Goal: Transaction & Acquisition: Book appointment/travel/reservation

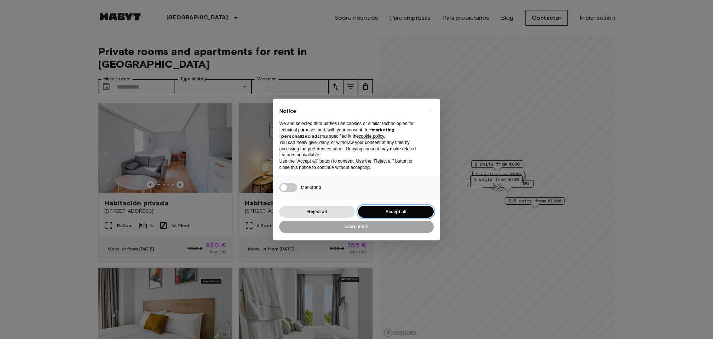
click at [386, 214] on button "Accept all" at bounding box center [396, 211] width 76 height 12
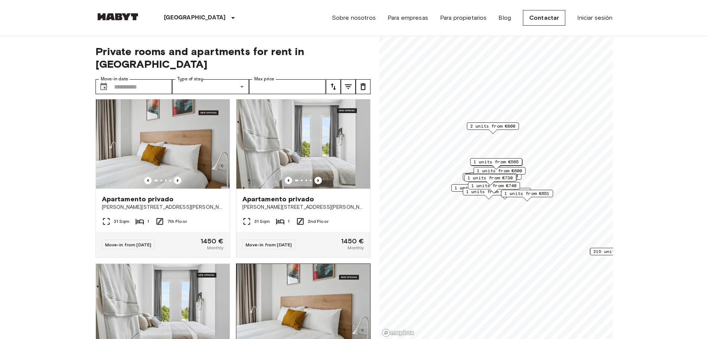
scroll to position [892, 0]
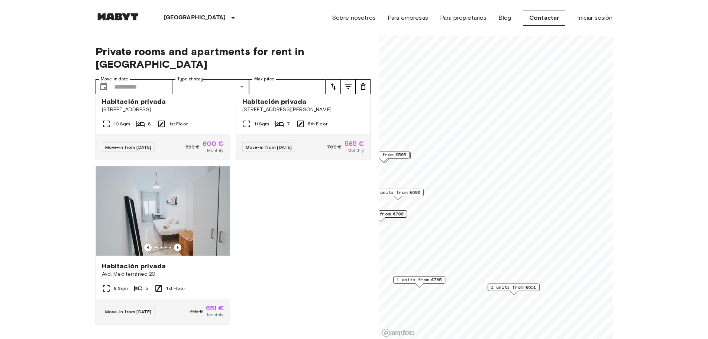
scroll to position [220, 0]
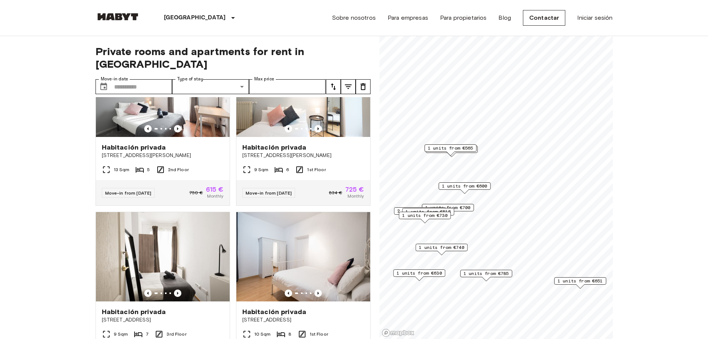
scroll to position [556, 0]
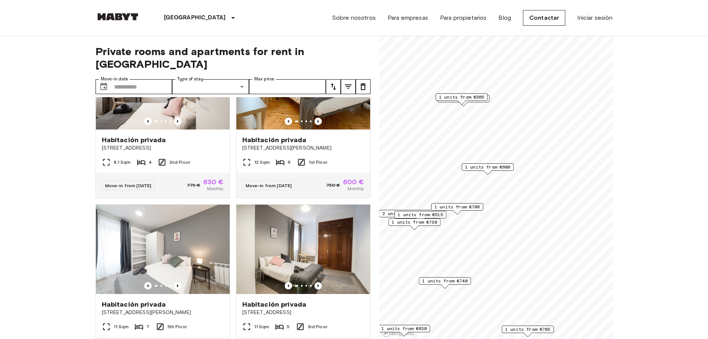
click at [442, 213] on span "1 units from €515" at bounding box center [420, 214] width 45 height 7
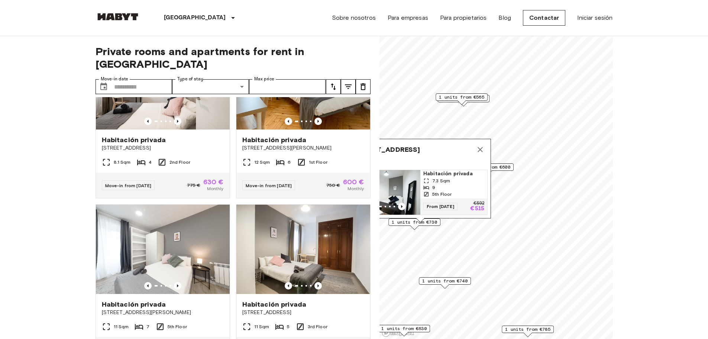
click at [449, 177] on span "7.3 Sqm" at bounding box center [441, 180] width 18 height 7
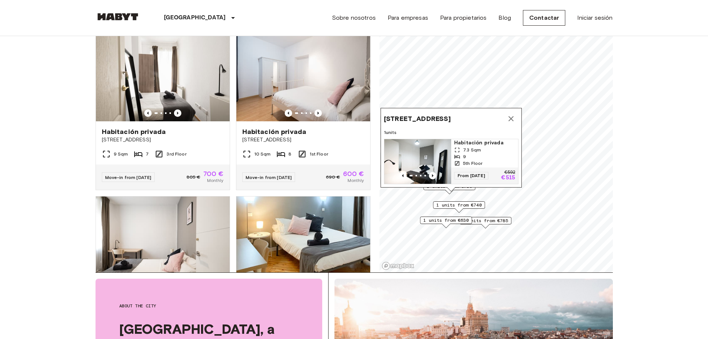
scroll to position [74, 0]
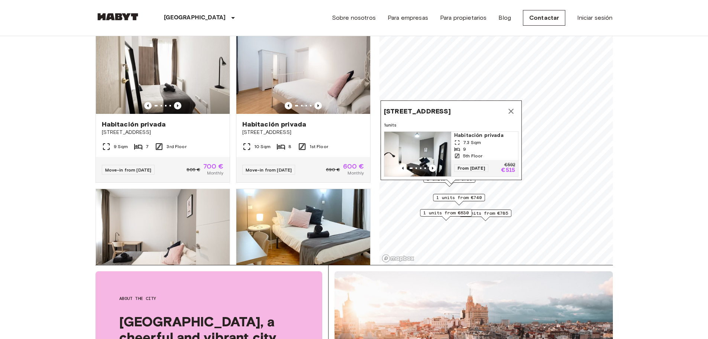
click at [510, 107] on icon "Map marker" at bounding box center [510, 111] width 9 height 9
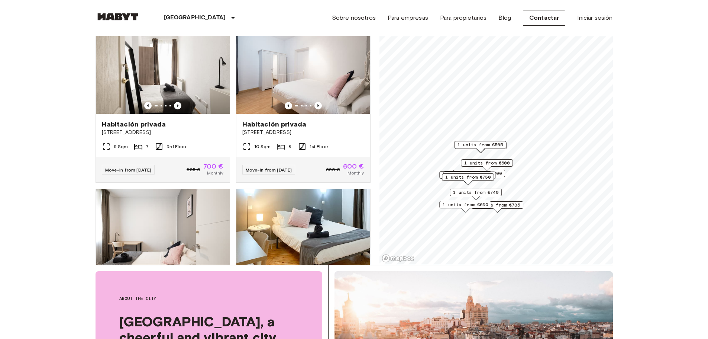
scroll to position [501, 0]
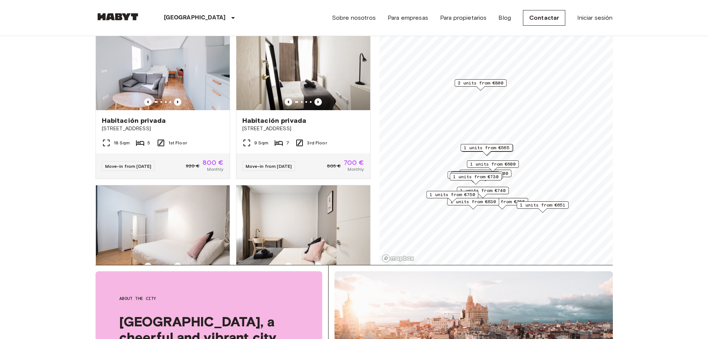
click at [501, 146] on span "1 units from €565" at bounding box center [486, 147] width 45 height 7
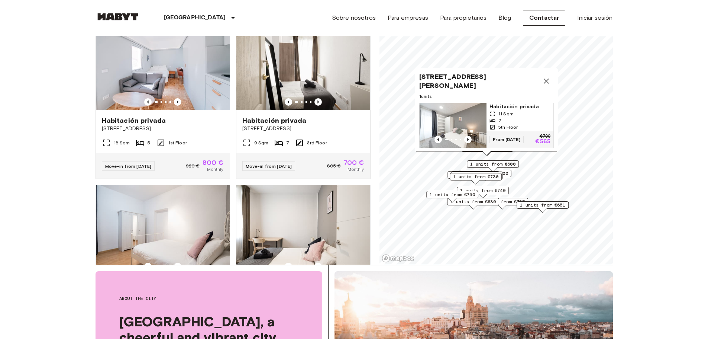
click at [547, 77] on icon "Map marker" at bounding box center [546, 81] width 9 height 9
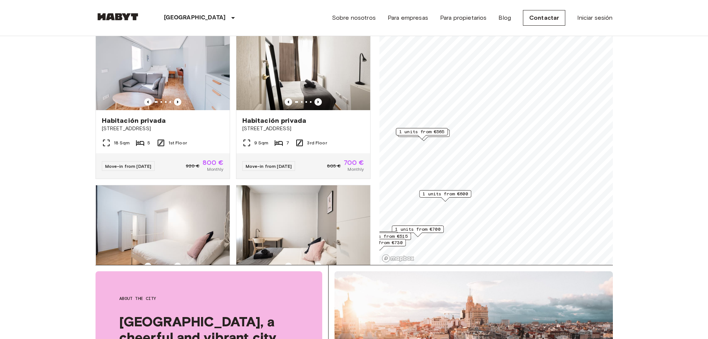
scroll to position [165, 0]
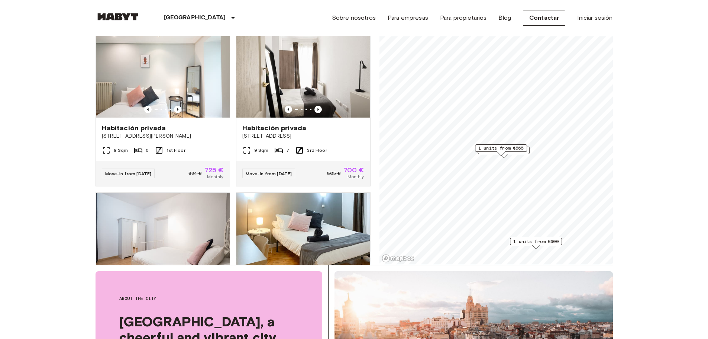
scroll to position [102, 0]
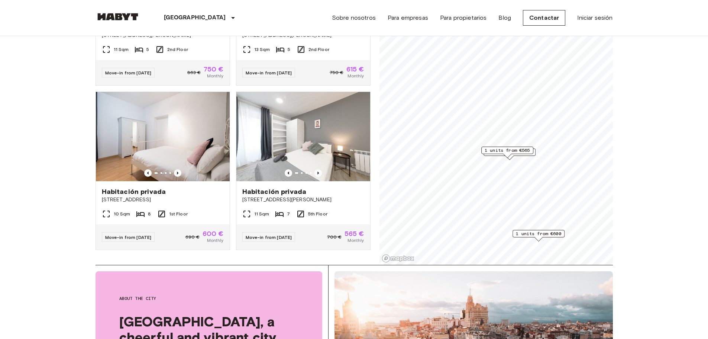
click at [515, 149] on span "1 units from €565" at bounding box center [507, 150] width 45 height 7
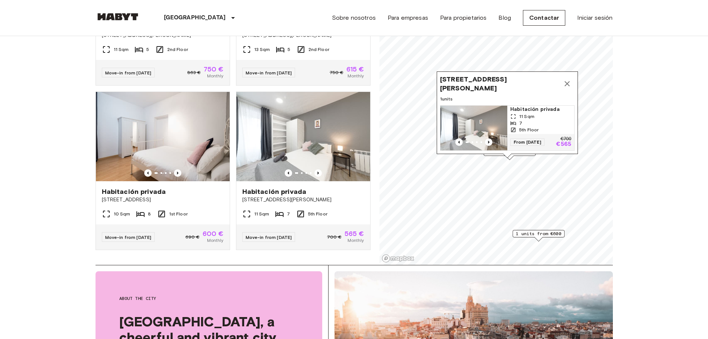
click at [535, 114] on div "11 Sqm" at bounding box center [540, 116] width 61 height 7
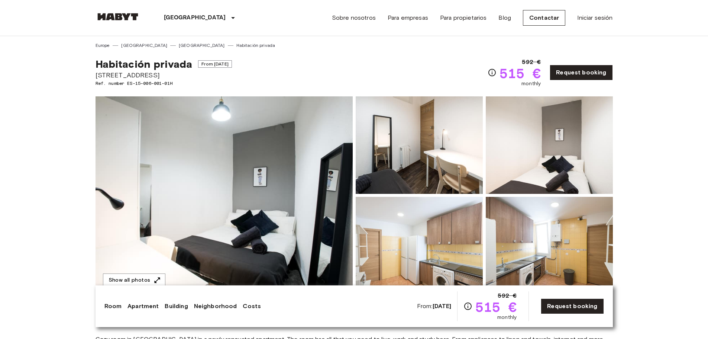
click at [178, 77] on span "[STREET_ADDRESS]" at bounding box center [163, 75] width 136 height 10
copy span "[STREET_ADDRESS]"
click at [250, 188] on img at bounding box center [223, 195] width 257 height 198
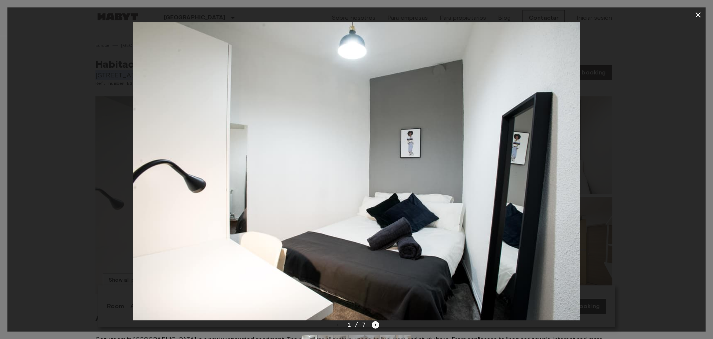
click at [376, 322] on icon "Next image" at bounding box center [375, 324] width 7 height 7
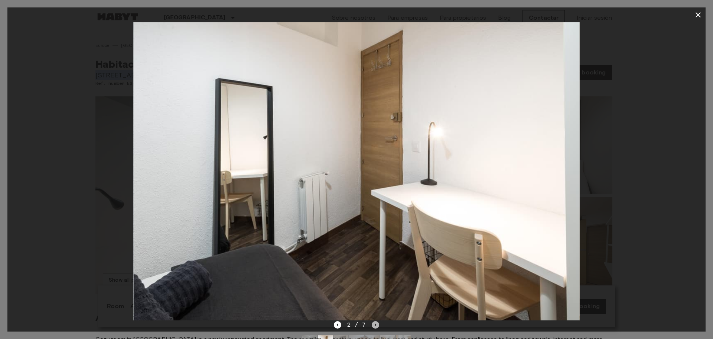
click at [376, 322] on icon "Next image" at bounding box center [375, 324] width 7 height 7
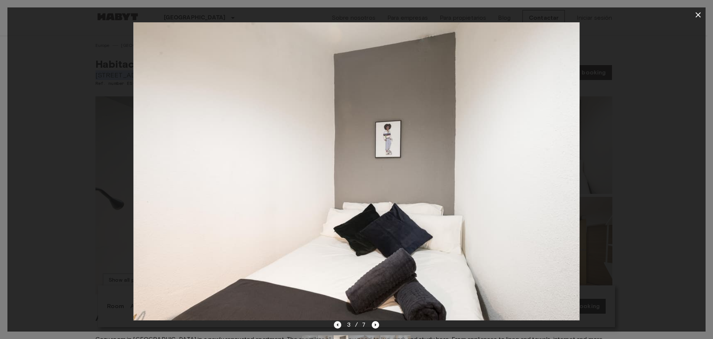
click at [341, 324] on icon "Previous image" at bounding box center [337, 324] width 7 height 7
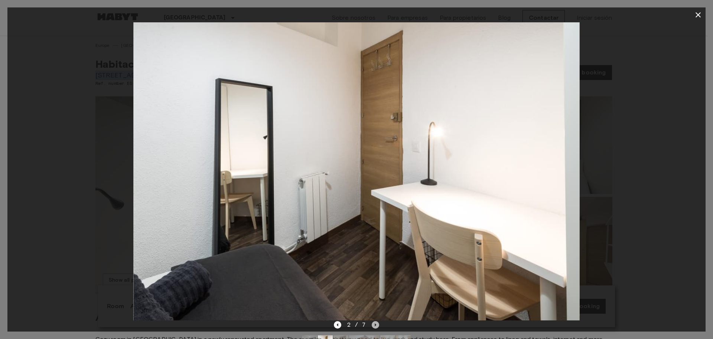
click at [373, 325] on icon "Next image" at bounding box center [375, 324] width 7 height 7
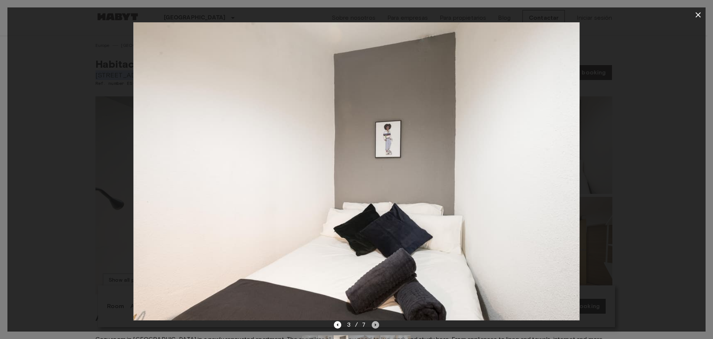
click at [373, 325] on icon "Next image" at bounding box center [375, 324] width 7 height 7
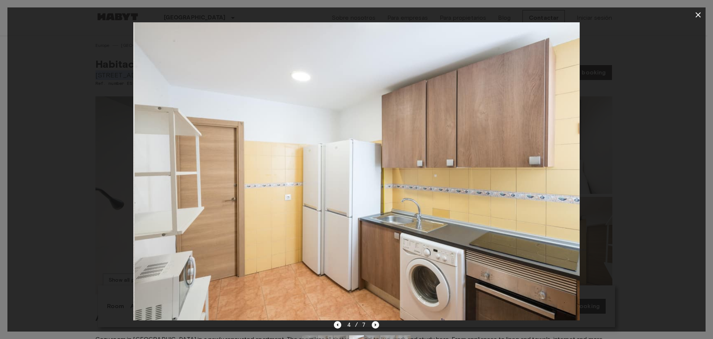
click at [373, 325] on icon "Next image" at bounding box center [375, 324] width 7 height 7
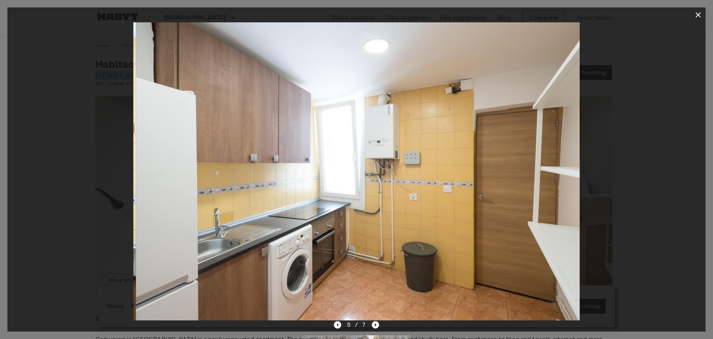
click at [373, 325] on icon "Next image" at bounding box center [375, 324] width 7 height 7
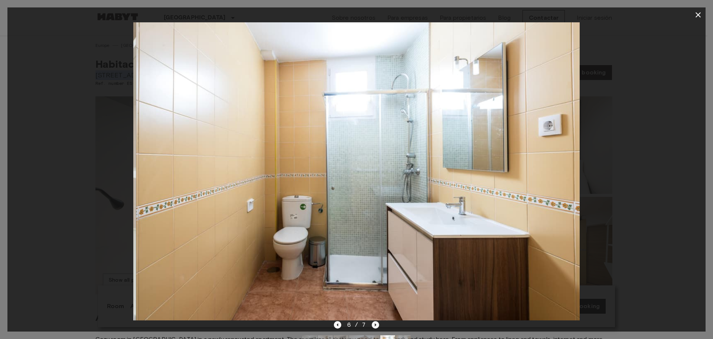
click at [373, 325] on icon "Next image" at bounding box center [375, 324] width 7 height 7
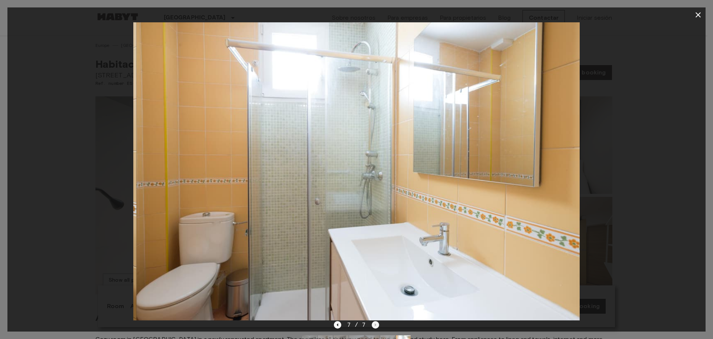
click at [373, 325] on div "7 / 7" at bounding box center [357, 324] width 46 height 9
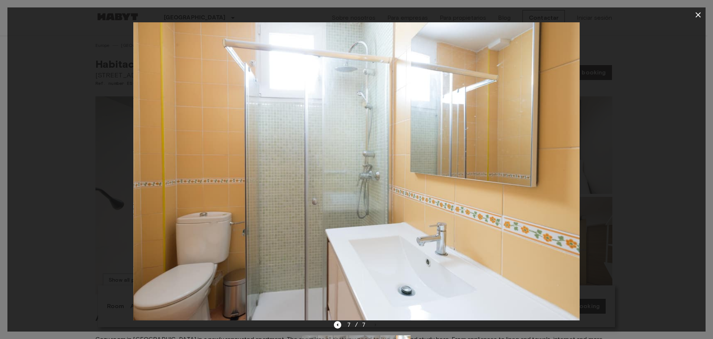
click at [699, 14] on icon "button" at bounding box center [698, 14] width 5 height 5
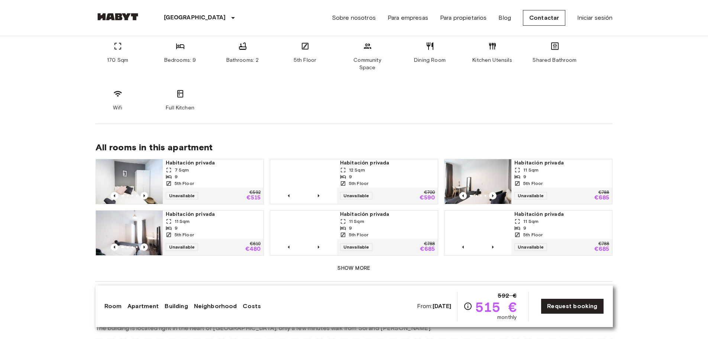
scroll to position [446, 0]
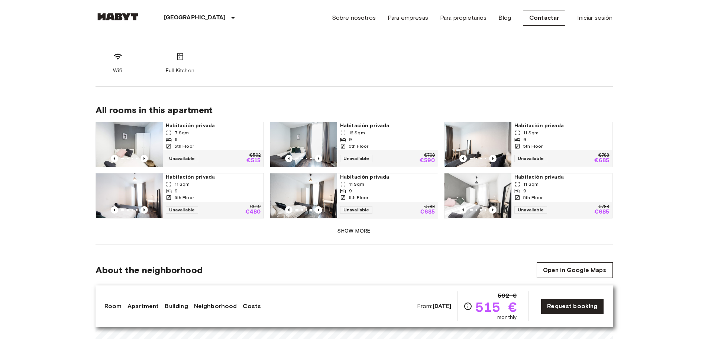
click at [197, 187] on div "9" at bounding box center [213, 190] width 95 height 7
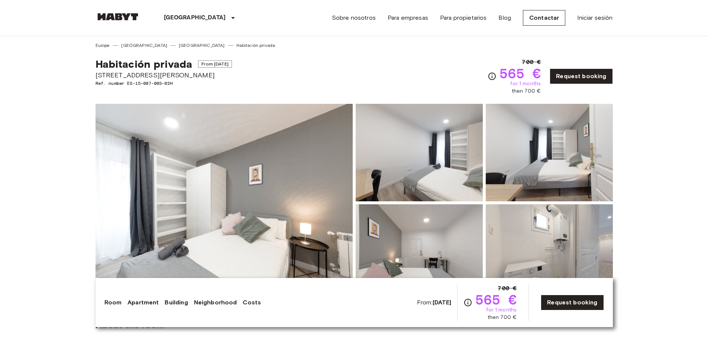
click at [245, 227] on img at bounding box center [223, 203] width 257 height 198
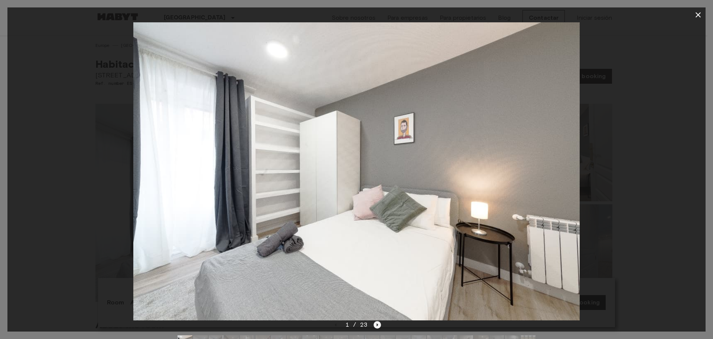
click at [377, 324] on icon "Next image" at bounding box center [377, 324] width 1 height 3
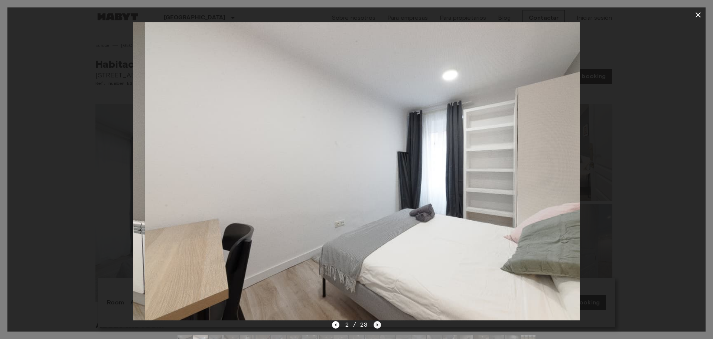
click at [376, 322] on icon "Next image" at bounding box center [377, 324] width 7 height 7
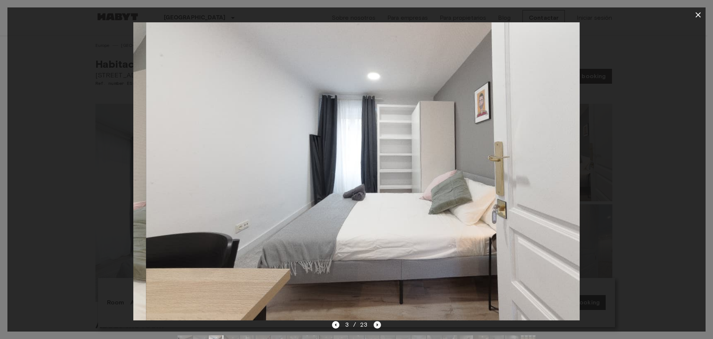
click at [376, 322] on icon "Next image" at bounding box center [377, 324] width 7 height 7
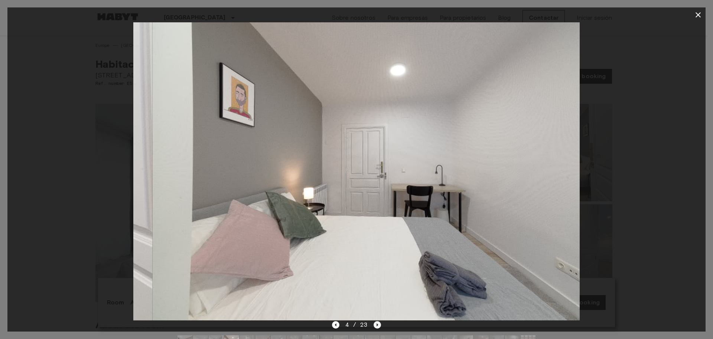
click at [376, 322] on icon "Next image" at bounding box center [377, 324] width 7 height 7
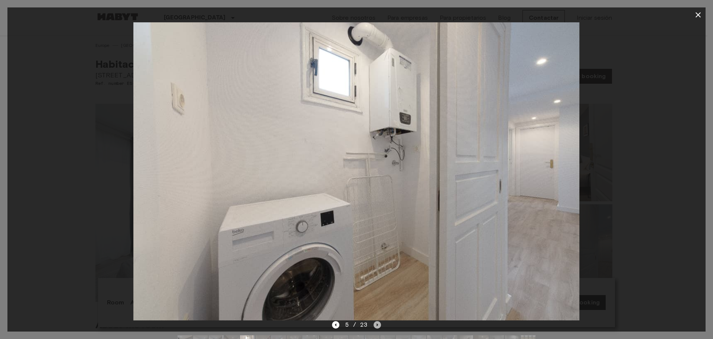
click at [376, 322] on icon "Next image" at bounding box center [377, 324] width 7 height 7
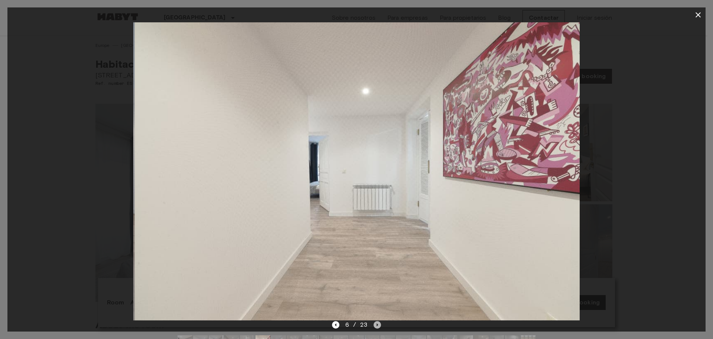
click at [376, 322] on icon "Next image" at bounding box center [377, 324] width 7 height 7
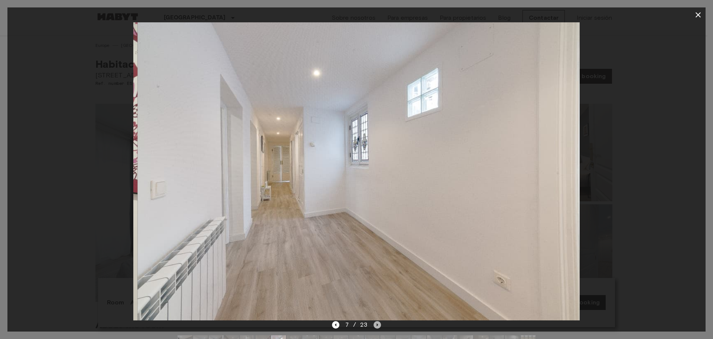
click at [376, 322] on icon "Next image" at bounding box center [377, 324] width 7 height 7
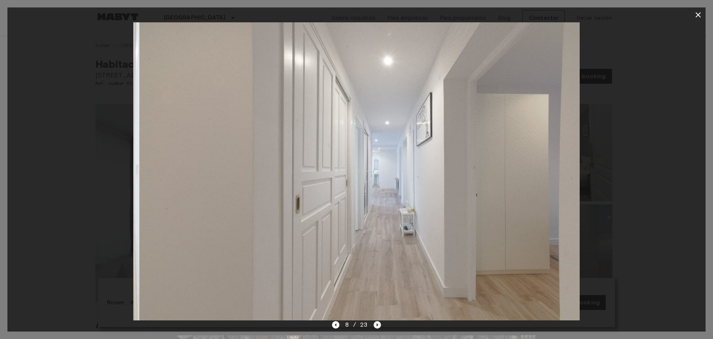
click at [376, 322] on icon "Next image" at bounding box center [377, 324] width 7 height 7
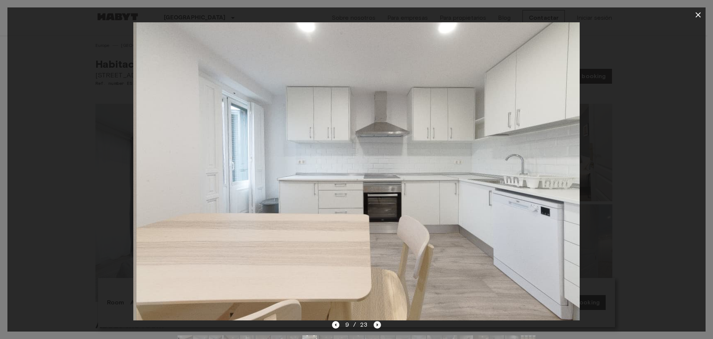
click at [376, 322] on icon "Next image" at bounding box center [377, 324] width 7 height 7
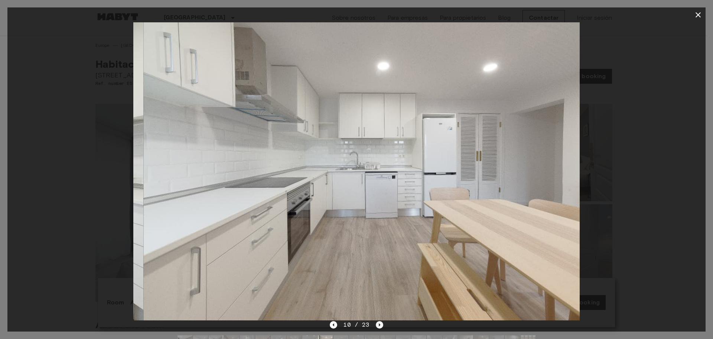
click at [376, 322] on icon "Next image" at bounding box center [379, 324] width 7 height 7
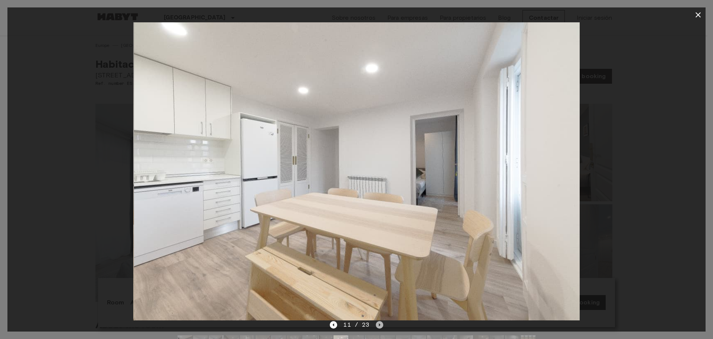
click at [376, 322] on icon "Next image" at bounding box center [379, 324] width 7 height 7
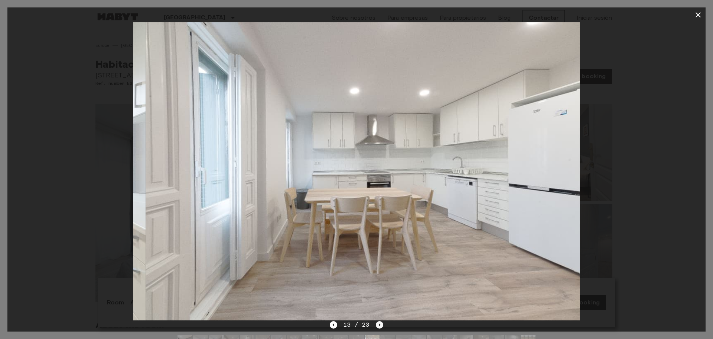
click at [376, 322] on icon "Next image" at bounding box center [379, 324] width 7 height 7
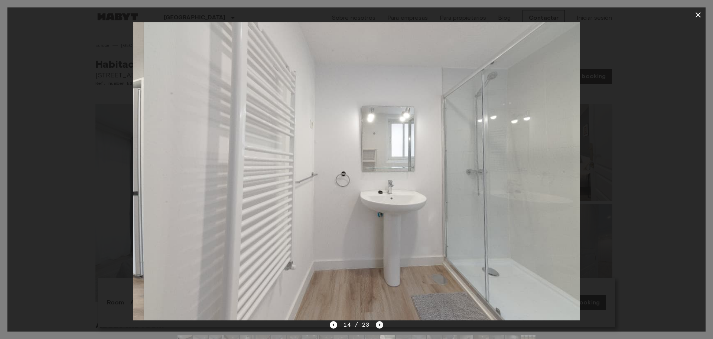
click at [376, 322] on icon "Next image" at bounding box center [379, 324] width 7 height 7
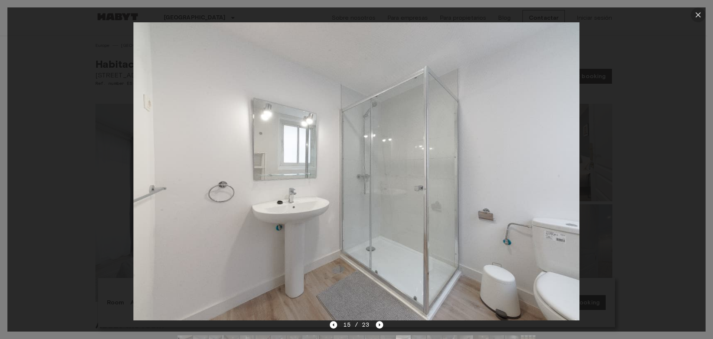
click at [696, 13] on icon "button" at bounding box center [698, 14] width 9 height 9
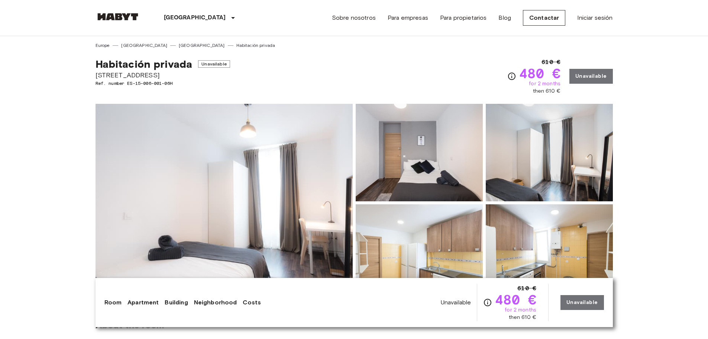
click at [319, 157] on img at bounding box center [223, 203] width 257 height 198
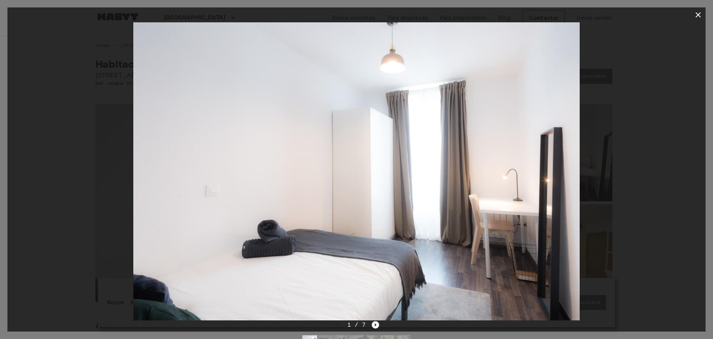
click at [375, 322] on icon "Next image" at bounding box center [375, 324] width 7 height 7
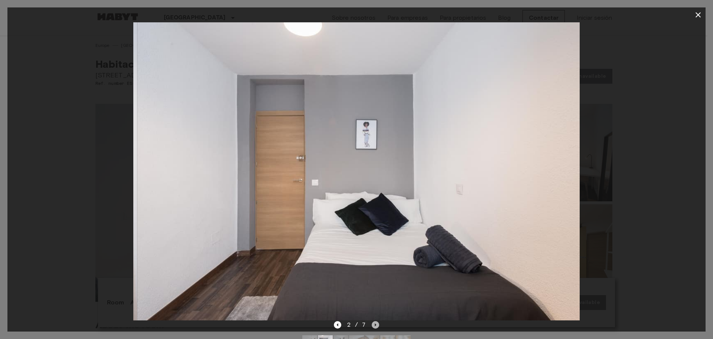
click at [375, 322] on icon "Next image" at bounding box center [375, 324] width 7 height 7
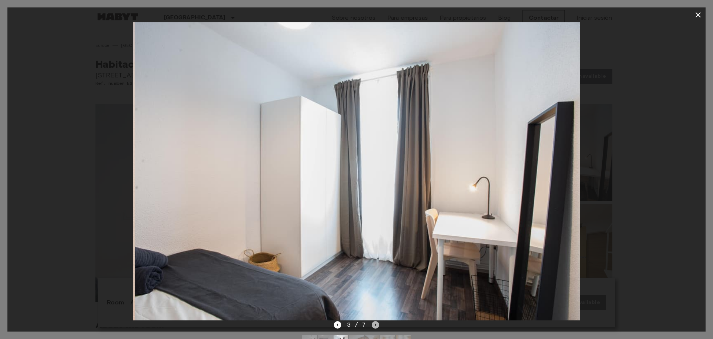
click at [375, 322] on icon "Next image" at bounding box center [375, 324] width 7 height 7
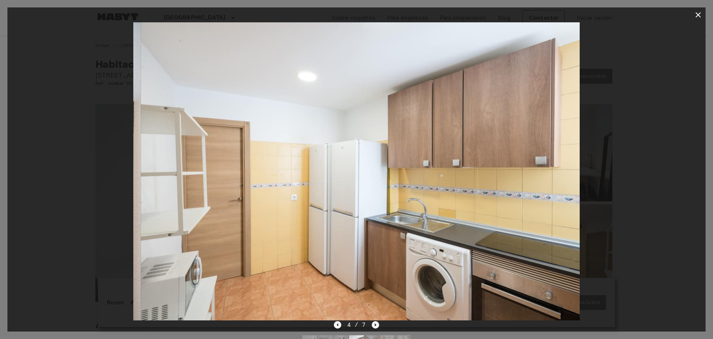
click at [375, 322] on icon "Next image" at bounding box center [375, 324] width 7 height 7
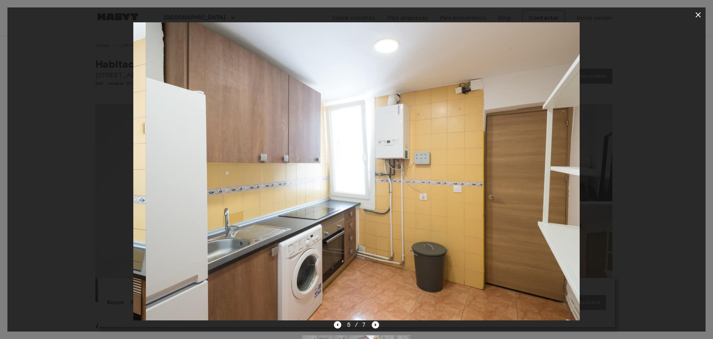
click at [375, 322] on icon "Next image" at bounding box center [375, 324] width 7 height 7
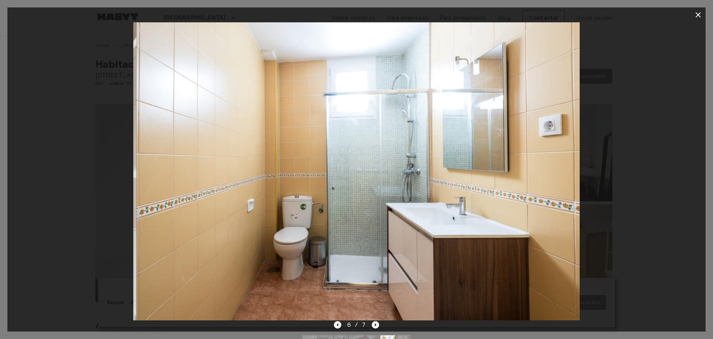
click at [375, 322] on icon "Next image" at bounding box center [375, 324] width 7 height 7
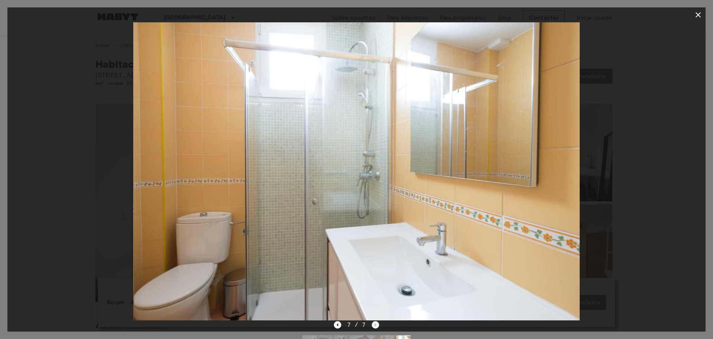
click at [375, 322] on div "7 / 7" at bounding box center [357, 324] width 46 height 9
click at [702, 11] on icon "button" at bounding box center [698, 14] width 9 height 9
